Goal: Task Accomplishment & Management: Manage account settings

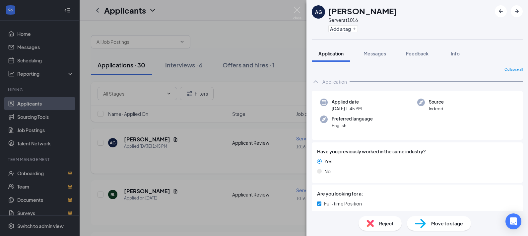
drag, startPoint x: 235, startPoint y: 159, endPoint x: 229, endPoint y: 160, distance: 6.0
click at [235, 159] on div "AG [PERSON_NAME] Server at 1016 Add a tag Application Messages Feedback Info Co…" at bounding box center [264, 118] width 528 height 236
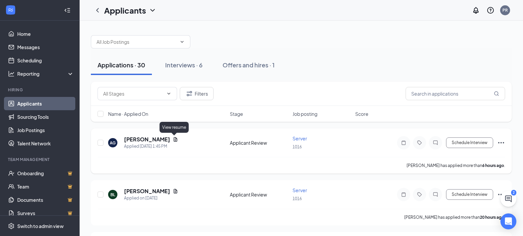
click at [176, 138] on icon "Document" at bounding box center [175, 139] width 5 height 5
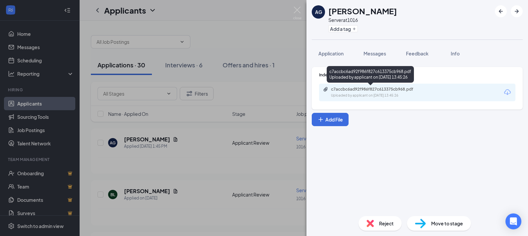
click at [354, 95] on div "Uploaded by applicant on [DATE] 13:45:26" at bounding box center [380, 95] width 99 height 5
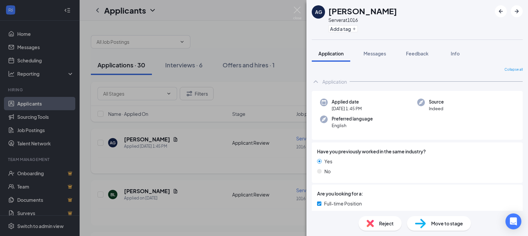
click at [186, 161] on div "AG [PERSON_NAME] Server at 1016 Add a tag Application Messages Feedback Info Co…" at bounding box center [264, 118] width 528 height 236
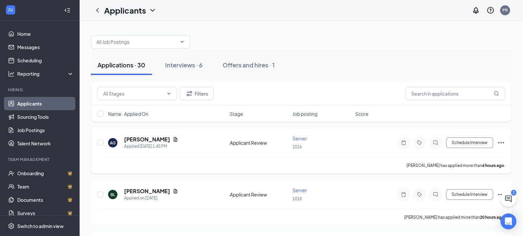
click at [499, 142] on icon "Ellipses" at bounding box center [501, 143] width 8 height 8
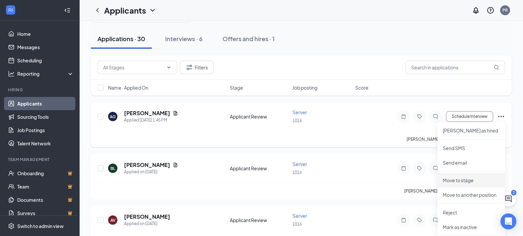
scroll to position [66, 0]
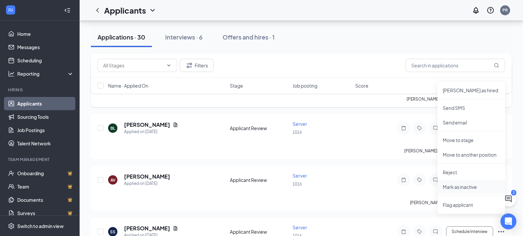
click at [457, 188] on p "Mark as inactive" at bounding box center [471, 186] width 57 height 7
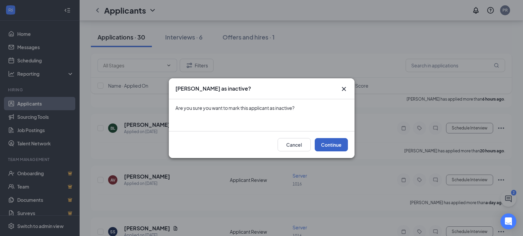
click at [324, 144] on button "Continue" at bounding box center [331, 144] width 33 height 13
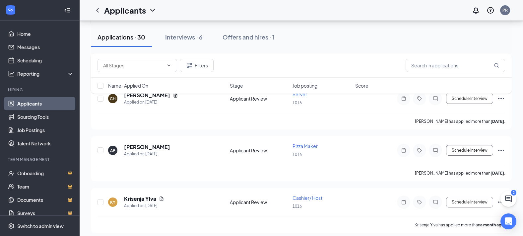
scroll to position [1194, 0]
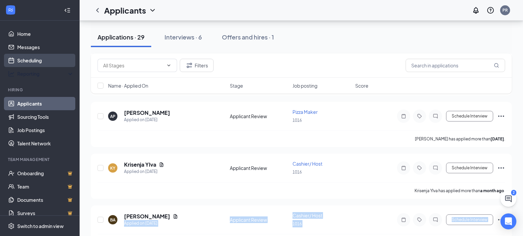
scroll to position [1202, 0]
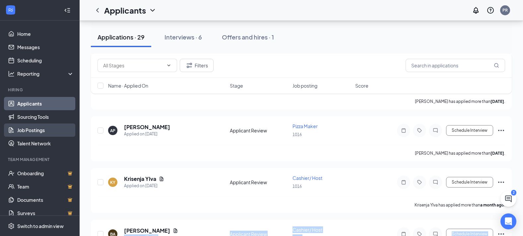
click at [47, 129] on link "Job Postings" at bounding box center [45, 129] width 57 height 13
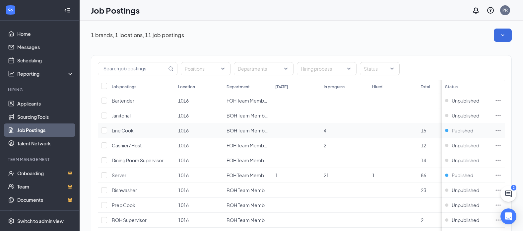
click at [501, 128] on icon "Ellipses" at bounding box center [498, 130] width 7 height 7
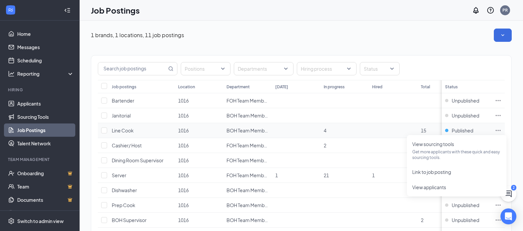
click at [499, 128] on td at bounding box center [497, 130] width 13 height 15
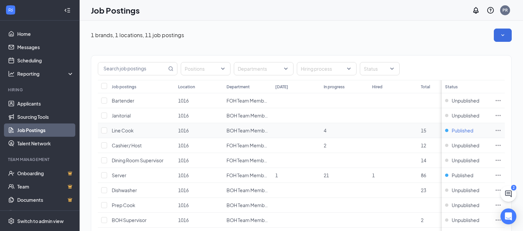
click at [465, 130] on span "Published" at bounding box center [463, 130] width 22 height 7
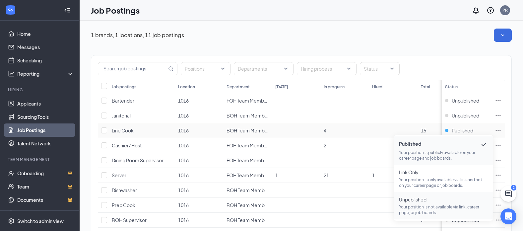
click at [427, 201] on span "Unpublished" at bounding box center [443, 199] width 89 height 7
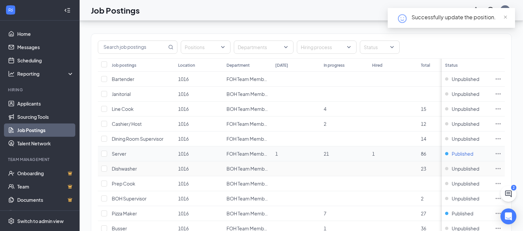
scroll to position [33, 0]
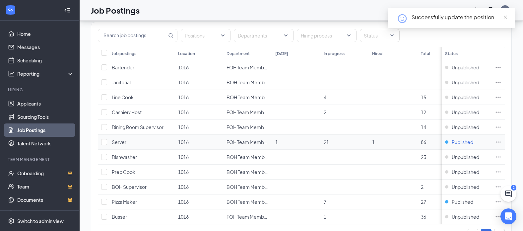
click at [470, 140] on span "Published" at bounding box center [463, 142] width 22 height 7
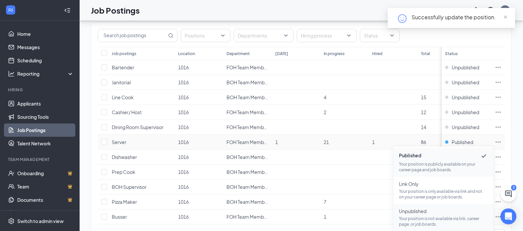
click at [436, 214] on span "Unpublished Your position is not available via link, career page, or job boards." at bounding box center [443, 217] width 89 height 19
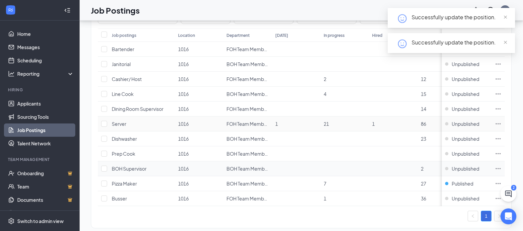
scroll to position [68, 0]
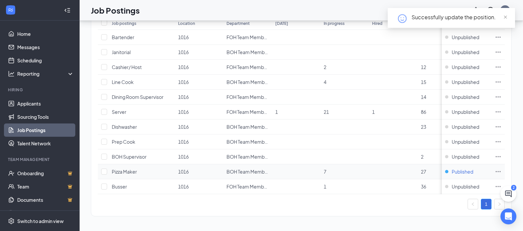
click at [471, 168] on span "Published" at bounding box center [463, 171] width 22 height 7
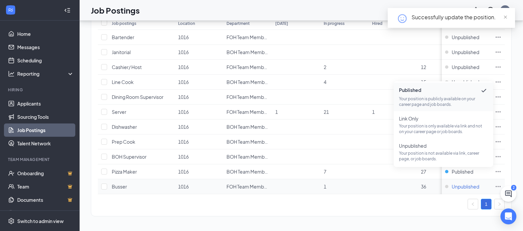
click at [466, 183] on span "Unpublished" at bounding box center [466, 186] width 28 height 7
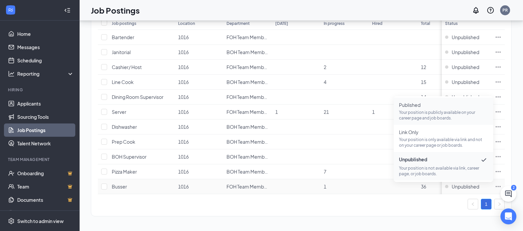
click at [432, 109] on p "Your position is publicly available on your career page and job boards." at bounding box center [443, 114] width 89 height 11
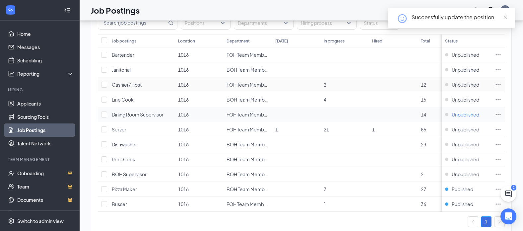
scroll to position [35, 0]
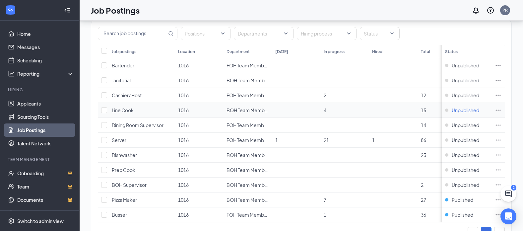
click at [470, 110] on span "Unpublished" at bounding box center [466, 110] width 28 height 7
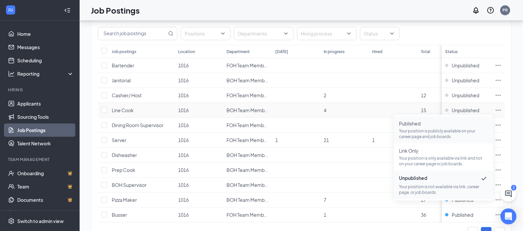
click at [437, 131] on p "Your position is publicly available on your career page and job boards." at bounding box center [443, 133] width 89 height 11
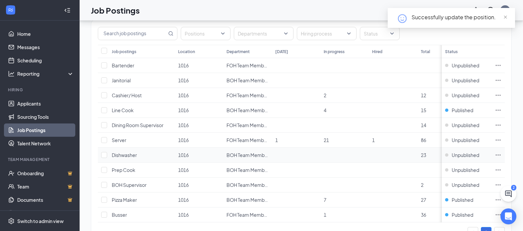
scroll to position [68, 0]
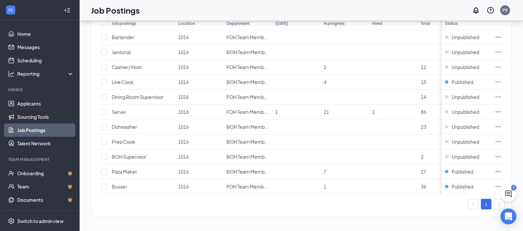
click at [155, 207] on div "1" at bounding box center [301, 204] width 407 height 11
